Goal: Check status: Check status

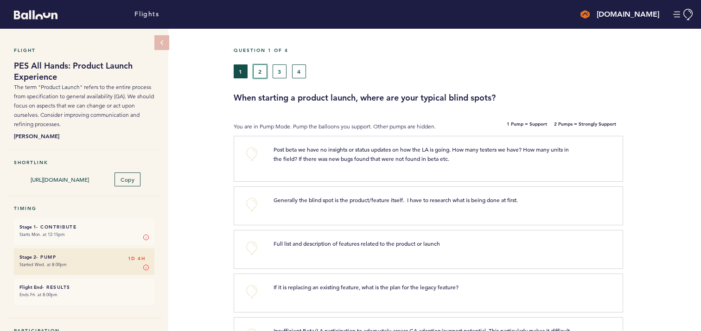
click at [262, 70] on button "2" at bounding box center [260, 71] width 14 height 14
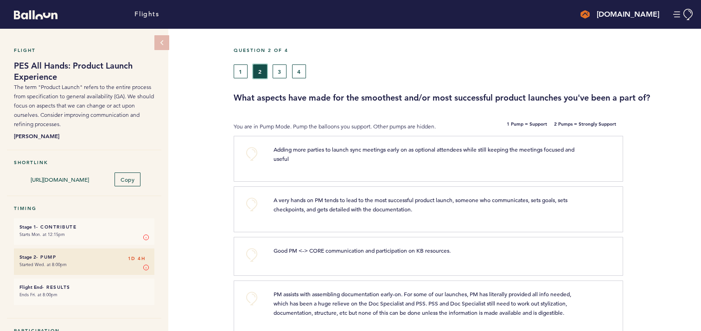
click at [284, 71] on button "3" at bounding box center [280, 71] width 14 height 14
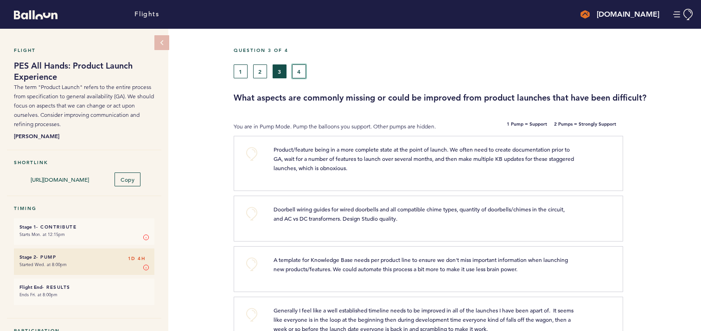
click at [303, 69] on button "4" at bounding box center [299, 71] width 14 height 14
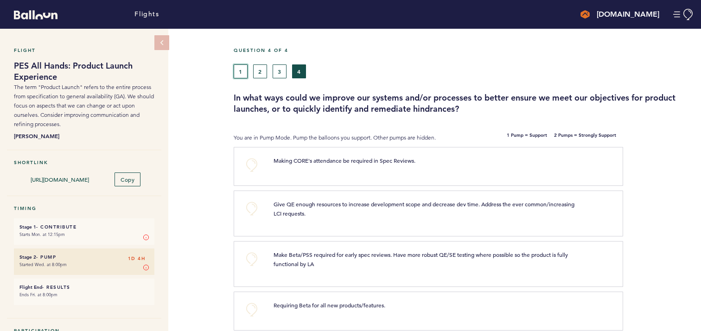
click at [241, 68] on button "1" at bounding box center [241, 71] width 14 height 14
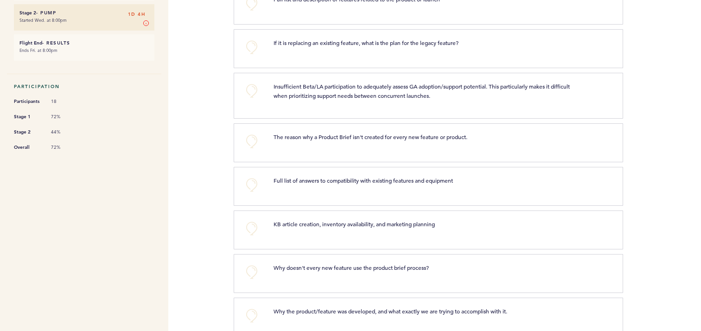
scroll to position [248, 0]
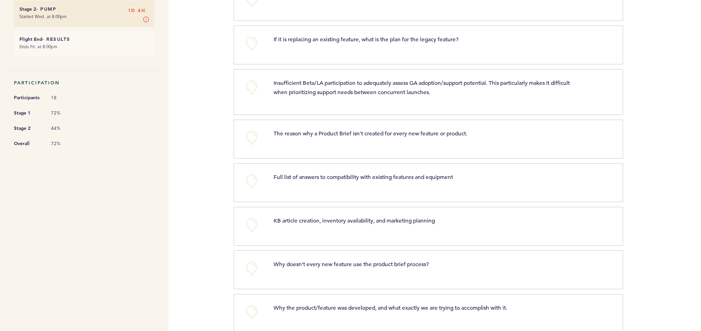
click at [474, 50] on div "If it is replacing an existing feature, what is the plan for the legacy feature…" at bounding box center [439, 43] width 344 height 19
click at [436, 40] on span "If it is replacing an existing feature, what is the plan for the legacy feature?" at bounding box center [366, 38] width 185 height 7
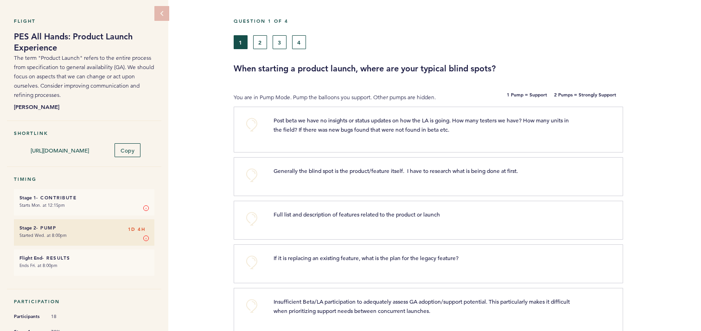
scroll to position [0, 0]
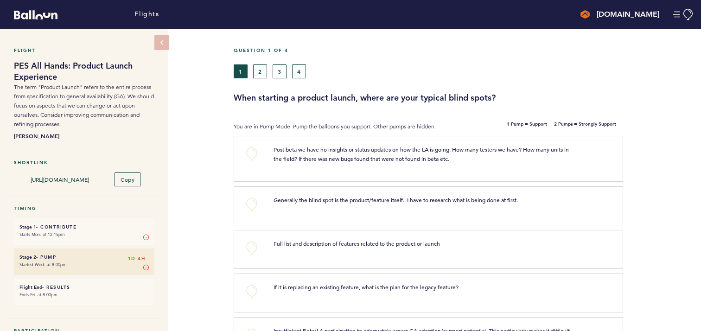
click at [189, 188] on div "Flight PES All Hands: Product Launch Experience The term "Product Launch" refer…" at bounding box center [350, 180] width 701 height 302
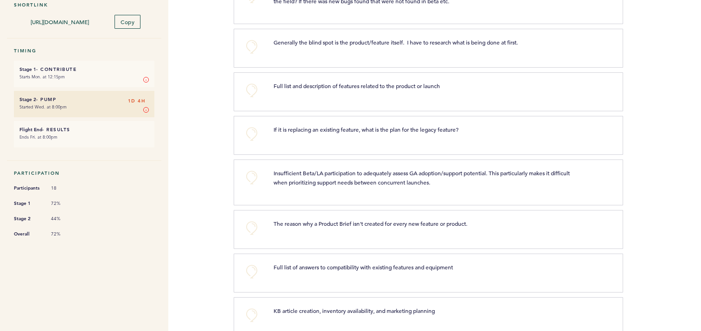
scroll to position [157, 0]
click at [377, 137] on div "If it is replacing an existing feature, what is the plan for the legacy feature…" at bounding box center [439, 135] width 344 height 19
click at [402, 127] on span "If it is replacing an existing feature, what is the plan for the legacy feature?" at bounding box center [366, 130] width 185 height 7
click at [402, 128] on span "If it is replacing an existing feature, what is the plan for the legacy feature?" at bounding box center [366, 130] width 185 height 7
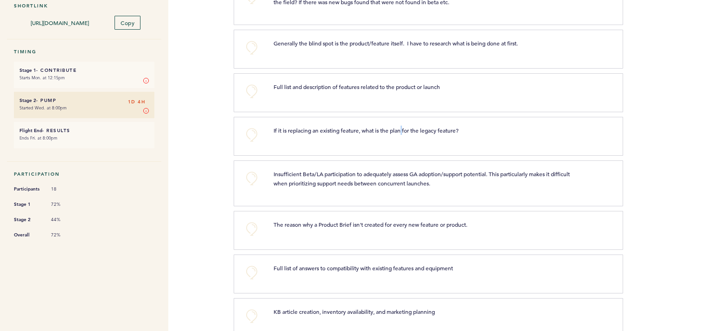
click at [221, 171] on div "Flight PES All Hands: Product Launch Experience The term "Product Launch" refer…" at bounding box center [350, 23] width 701 height 302
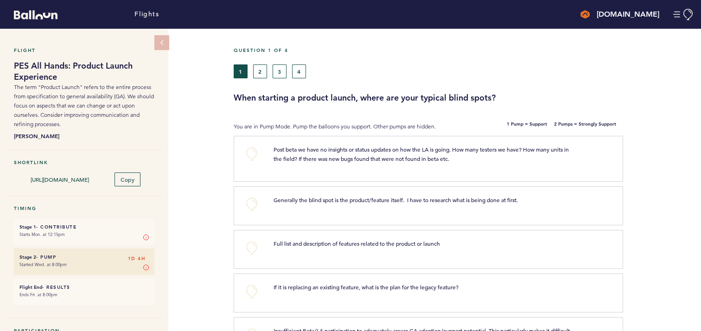
click at [91, 261] on small "Started Wed. at 8:00pm" at bounding box center [83, 264] width 129 height 9
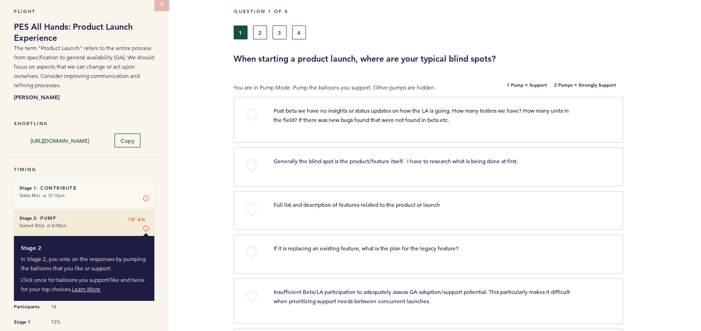
scroll to position [40, 0]
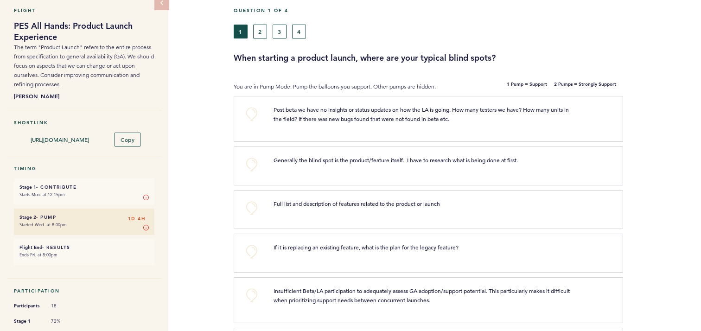
click at [190, 251] on div "Flight PES All Hands: Product Launch Experience The term "Product Launch" refer…" at bounding box center [350, 140] width 701 height 302
click at [325, 244] on span "If it is replacing an existing feature, what is the plan for the legacy feature?" at bounding box center [366, 246] width 185 height 7
click at [353, 266] on div "+0 If it is replacing an existing feature, what is the plan for the legacy feat…" at bounding box center [428, 253] width 389 height 39
click at [557, 250] on p "If it is replacing an existing feature, what is the plan for the legacy feature?" at bounding box center [425, 246] width 302 height 9
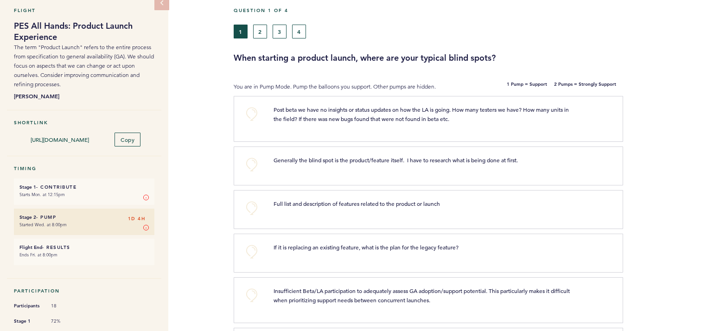
click at [559, 248] on p "If it is replacing an existing feature, what is the plan for the legacy feature?" at bounding box center [425, 246] width 302 height 9
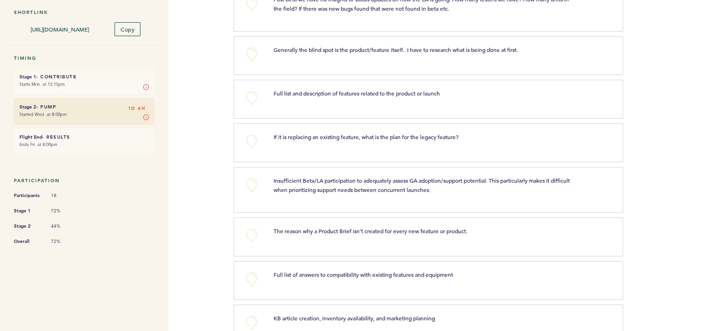
scroll to position [159, 0]
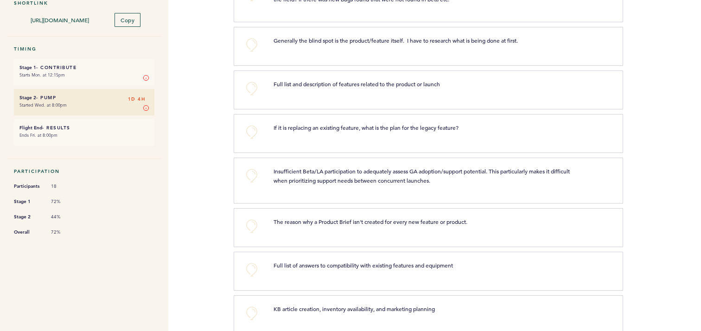
click at [519, 229] on div "The reason why a Product Brief isn't created for every new feature or product. …" at bounding box center [439, 226] width 344 height 19
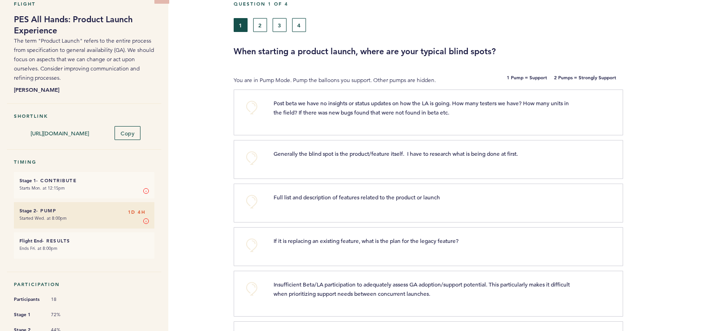
scroll to position [0, 0]
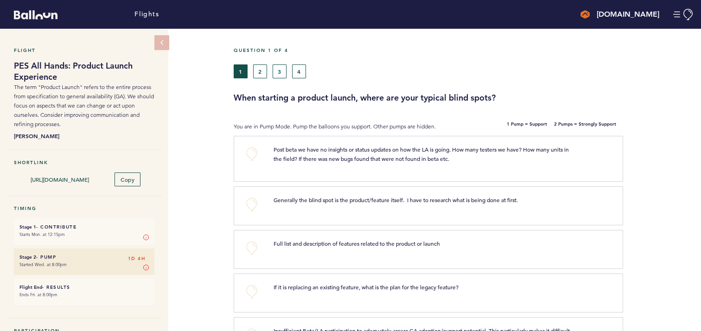
click at [637, 18] on h4 "[DOMAIN_NAME]" at bounding box center [628, 14] width 63 height 11
click at [681, 16] on button "Manage Account" at bounding box center [683, 15] width 21 height 12
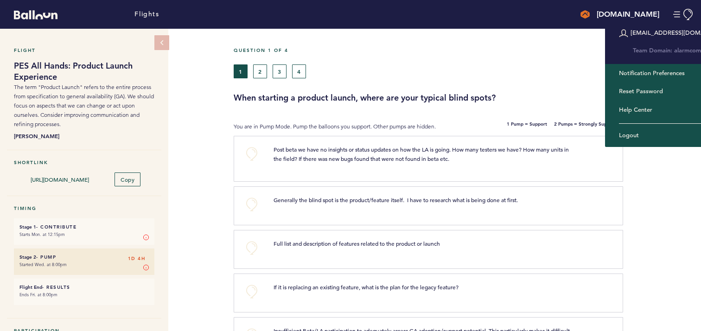
click at [656, 162] on div at bounding box center [662, 162] width 78 height 48
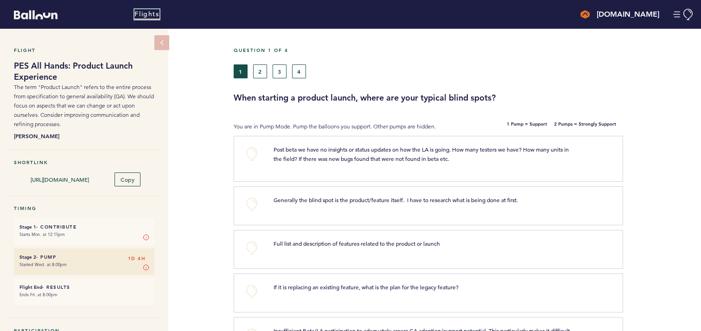
click at [146, 17] on link "Flights" at bounding box center [146, 14] width 25 height 10
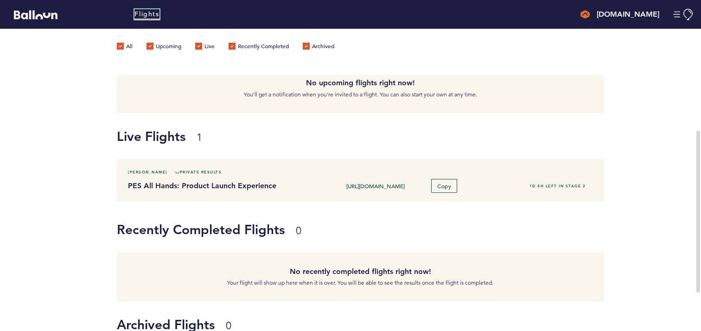
scroll to position [97, 0]
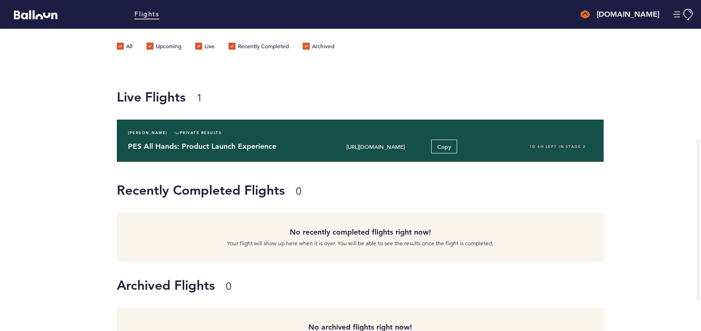
click at [243, 152] on div "PES All Hands: Product Launch Experience [URL][DOMAIN_NAME] Copy 1D 4H left in …" at bounding box center [360, 147] width 478 height 14
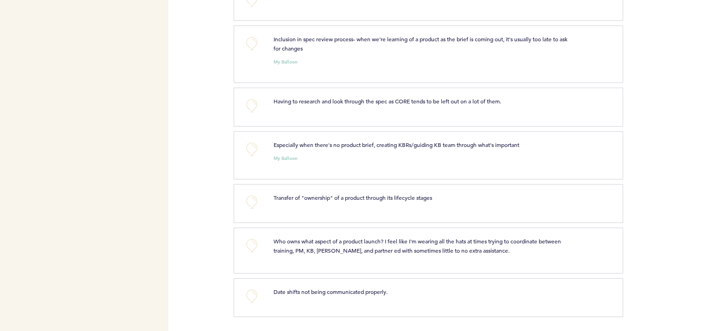
scroll to position [996, 0]
click at [422, 306] on div "+0 Date shifts not being communicated properly. clear submit" at bounding box center [428, 297] width 389 height 39
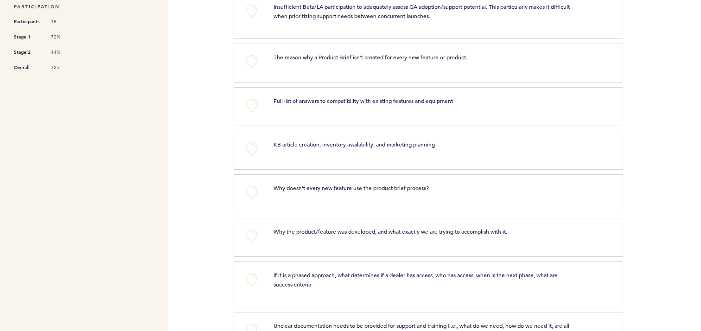
scroll to position [0, 0]
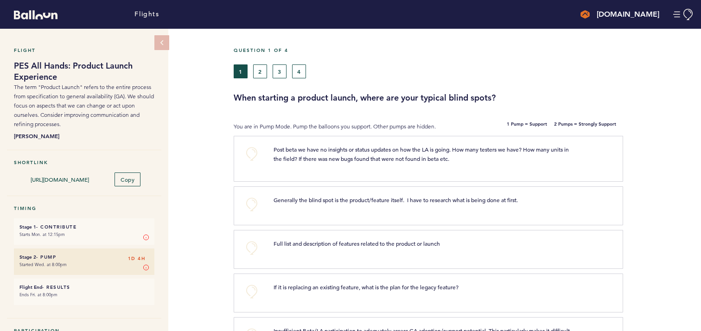
click at [382, 127] on p "You are in Pump Mode. Pump the balloons you support. Other pumps are hidden." at bounding box center [347, 126] width 227 height 9
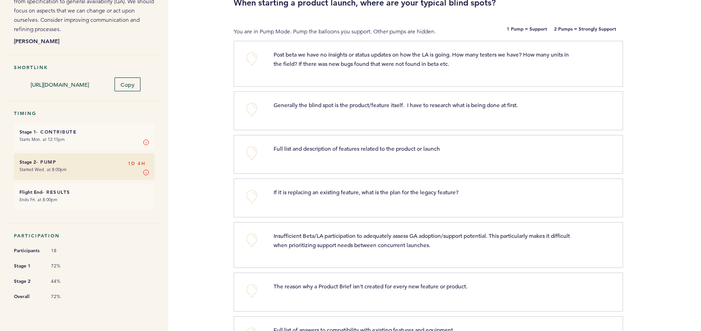
scroll to position [109, 0]
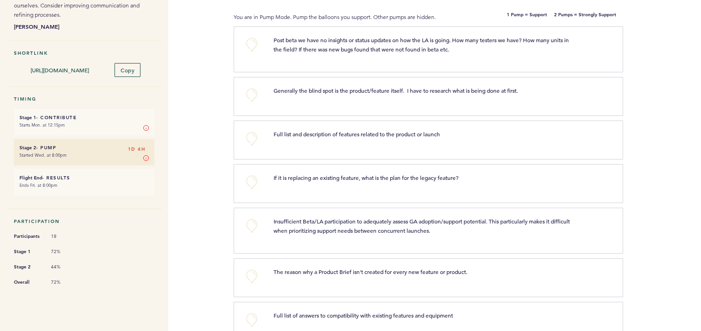
click at [422, 193] on div "+0 If it is replacing an existing feature, what is the plan for the legacy feat…" at bounding box center [428, 183] width 389 height 39
click at [469, 174] on p "If it is replacing an existing feature, what is the plan for the legacy feature?" at bounding box center [425, 177] width 302 height 9
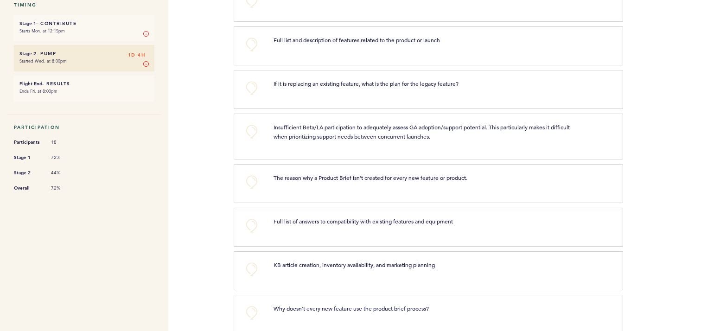
scroll to position [204, 0]
click at [55, 169] on span "44%" at bounding box center [65, 172] width 28 height 6
click at [83, 167] on li "Stage 2 44%" at bounding box center [84, 172] width 140 height 10
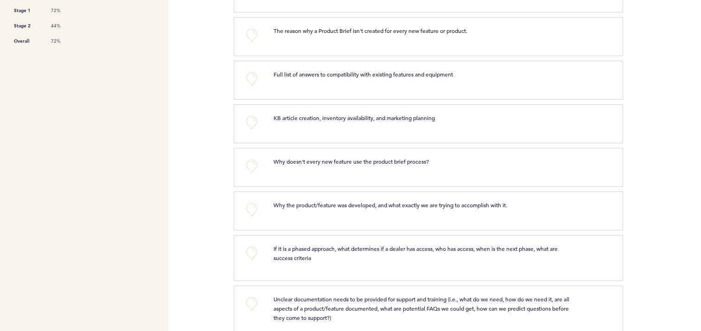
scroll to position [352, 0]
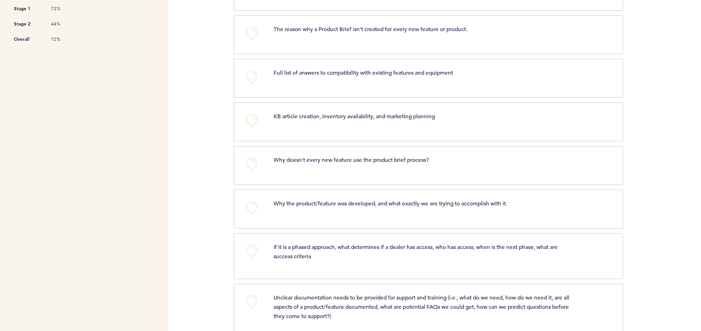
click at [437, 162] on p "Why doesn't every new feature use the product brief process?" at bounding box center [425, 159] width 302 height 9
